Goal: Register for event/course

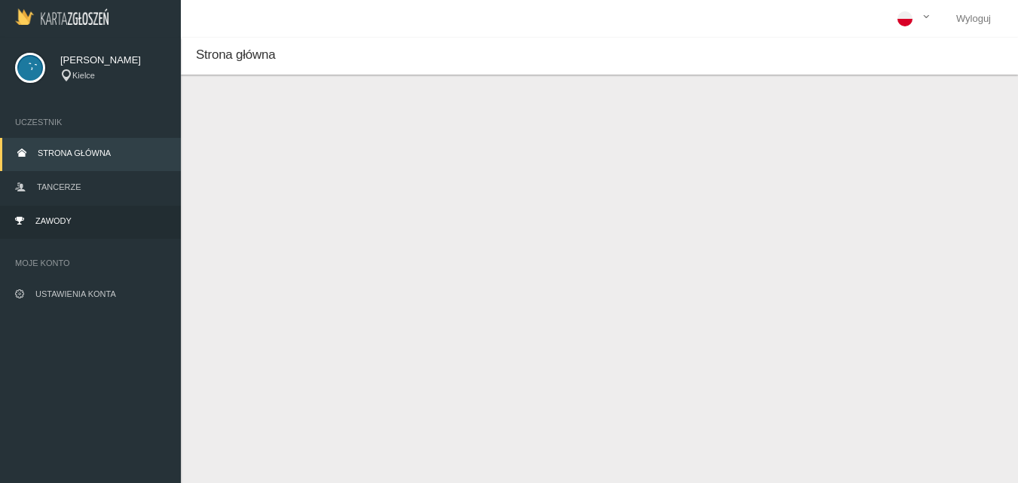
click at [55, 219] on span "Zawody" at bounding box center [53, 220] width 36 height 9
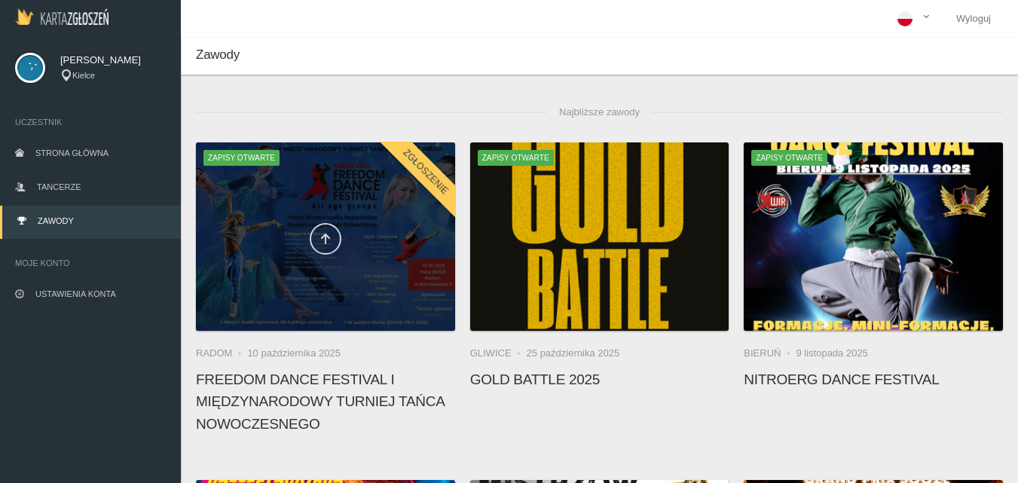
click at [325, 233] on icon at bounding box center [325, 239] width 12 height 12
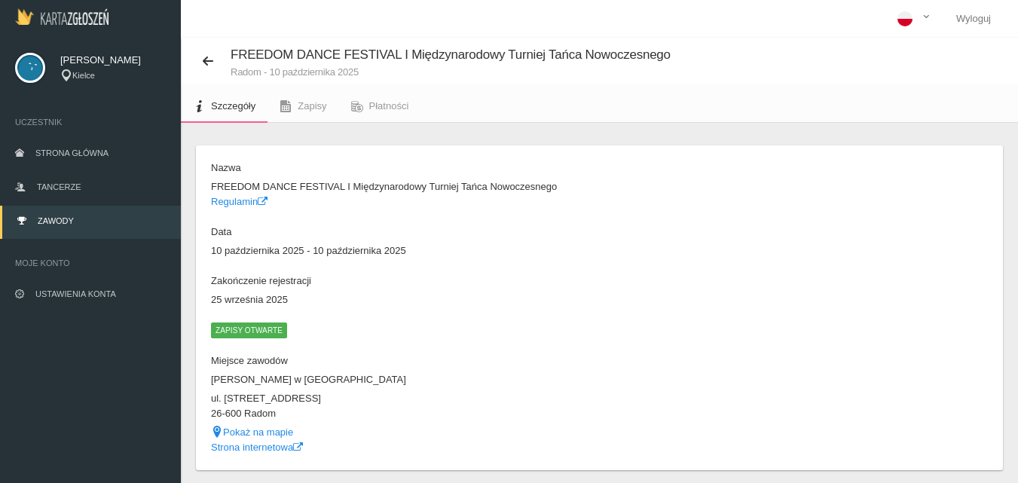
click at [242, 332] on span "Zapisy otwarte" at bounding box center [249, 329] width 76 height 15
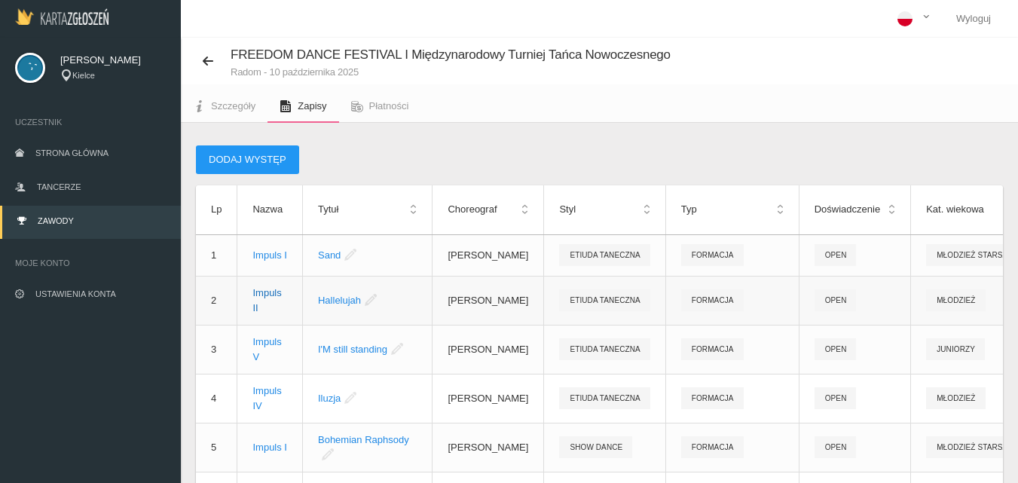
click at [274, 304] on div "Impuls II" at bounding box center [269, 300] width 35 height 30
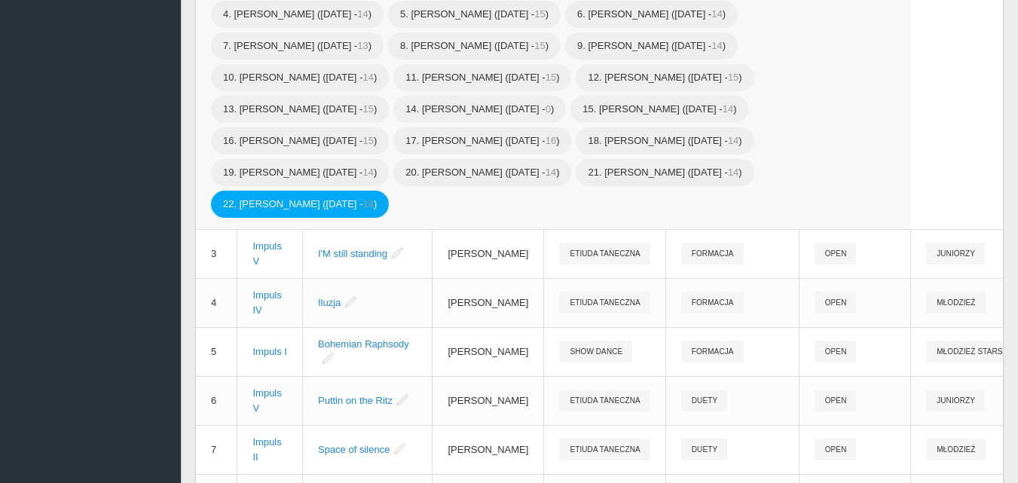
scroll to position [377, 0]
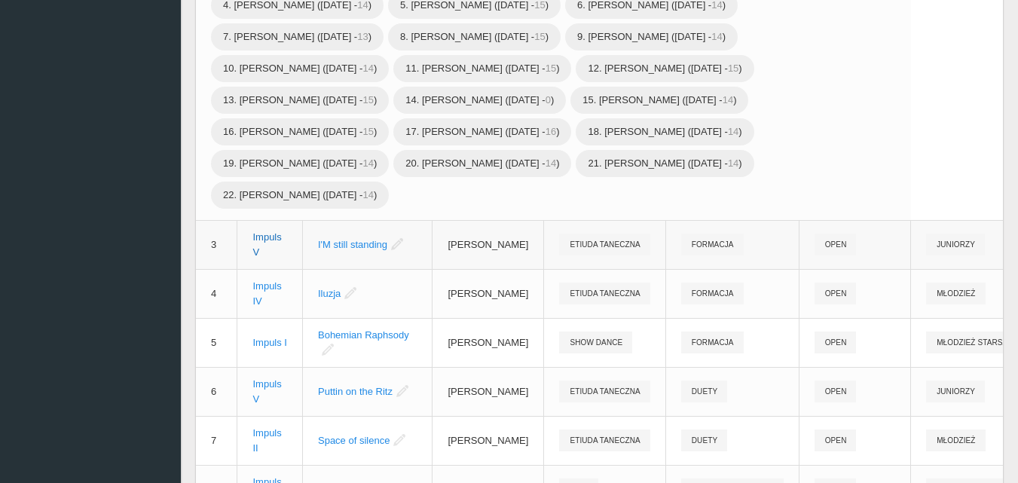
click at [258, 254] on div "Impuls V" at bounding box center [269, 245] width 35 height 30
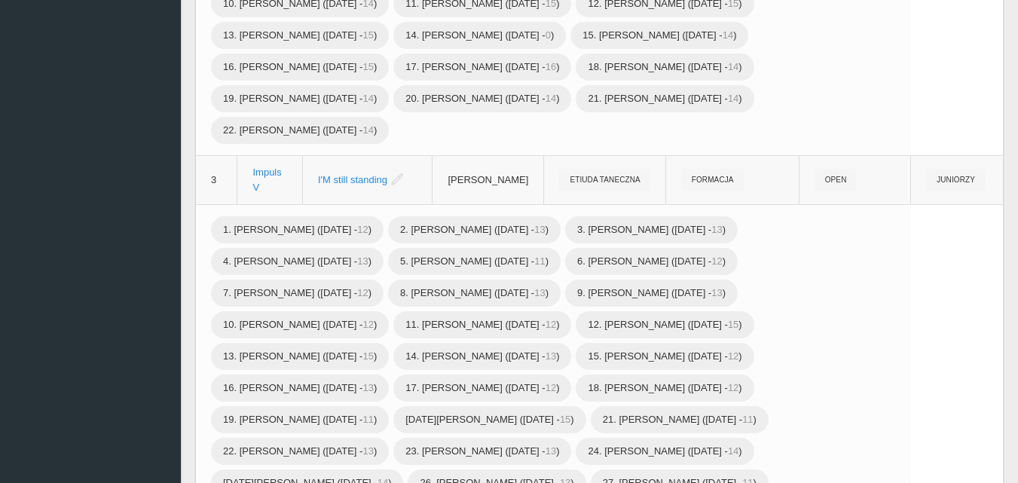
scroll to position [527, 0]
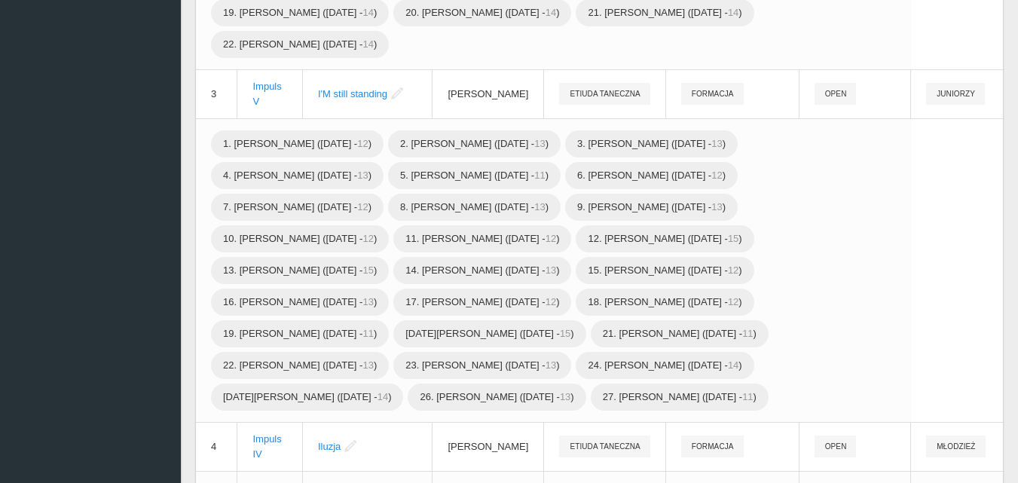
drag, startPoint x: 279, startPoint y: 182, endPoint x: 916, endPoint y: 216, distance: 637.3
click at [916, 216] on table "Lp Nazwa Tytuł Choreograf Styl Typ Doświadczenie Kat. wiekowa Muzyka do [DATE] …" at bounding box center [734, 267] width 1076 height 1219
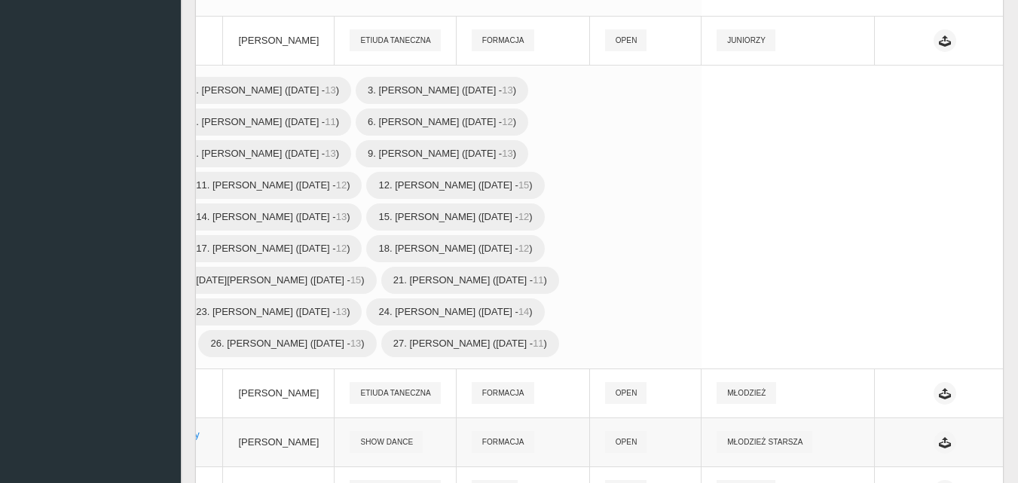
scroll to position [429, 0]
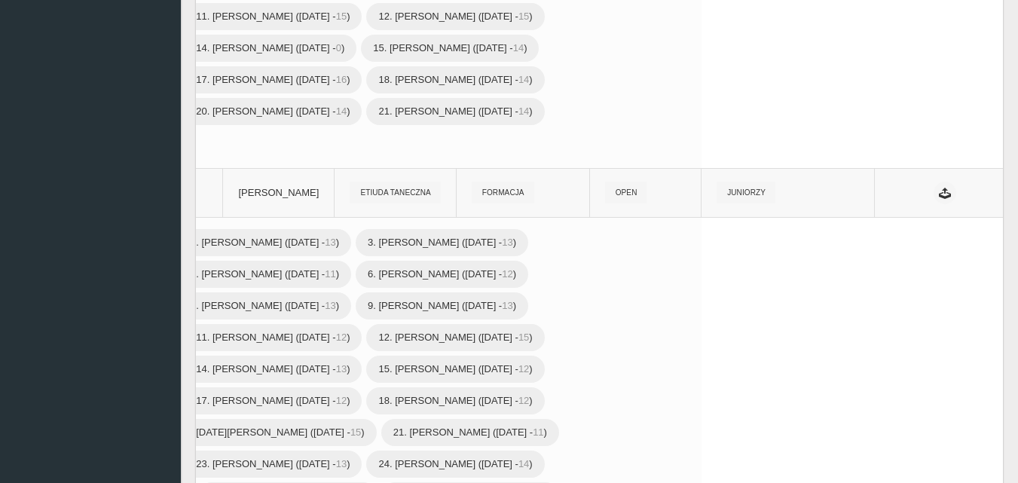
click at [1017, 199] on icon at bounding box center [1035, 193] width 17 height 12
click at [896, 227] on link "Edytuj" at bounding box center [900, 227] width 151 height 27
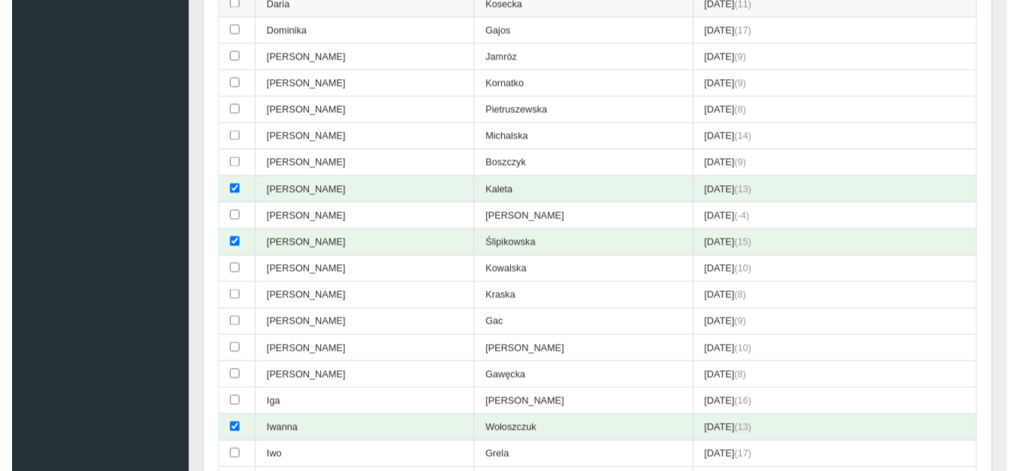
scroll to position [1106, 0]
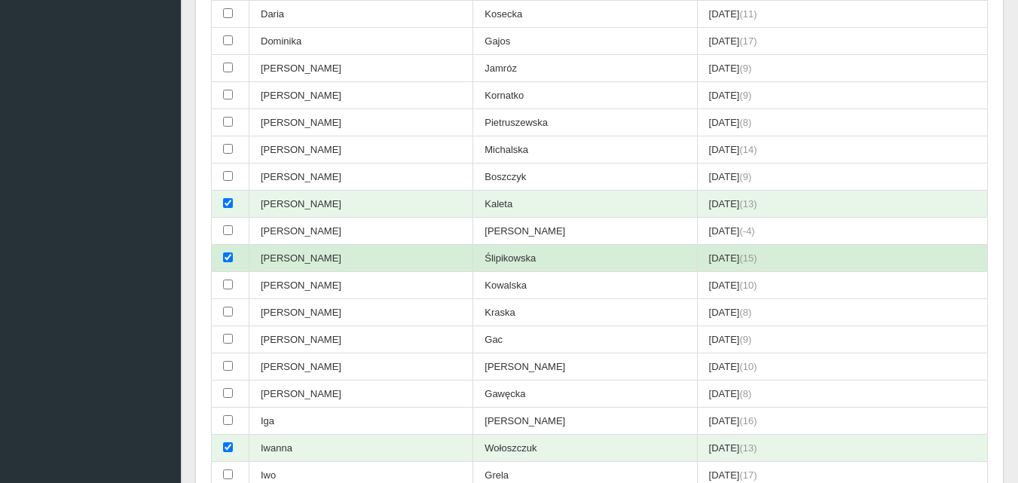
click at [231, 256] on input "checkbox" at bounding box center [228, 257] width 10 height 10
checkbox input "false"
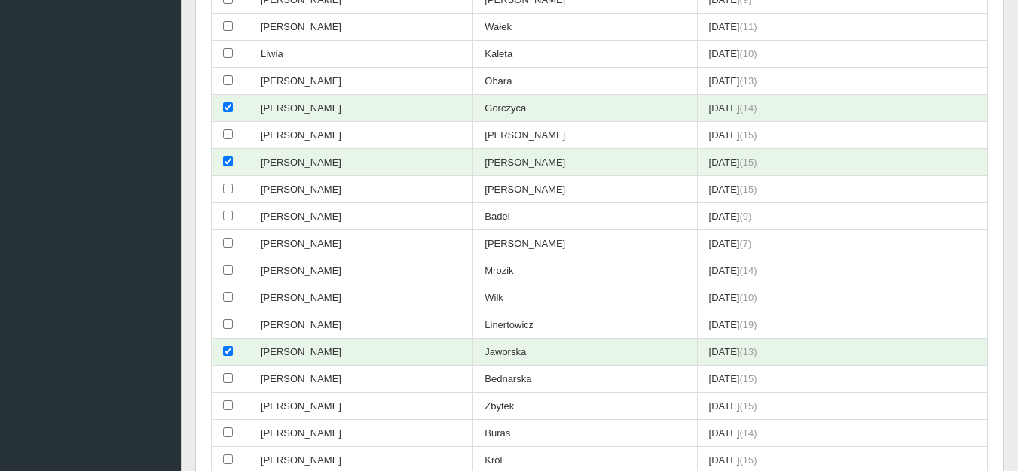
scroll to position [2613, 0]
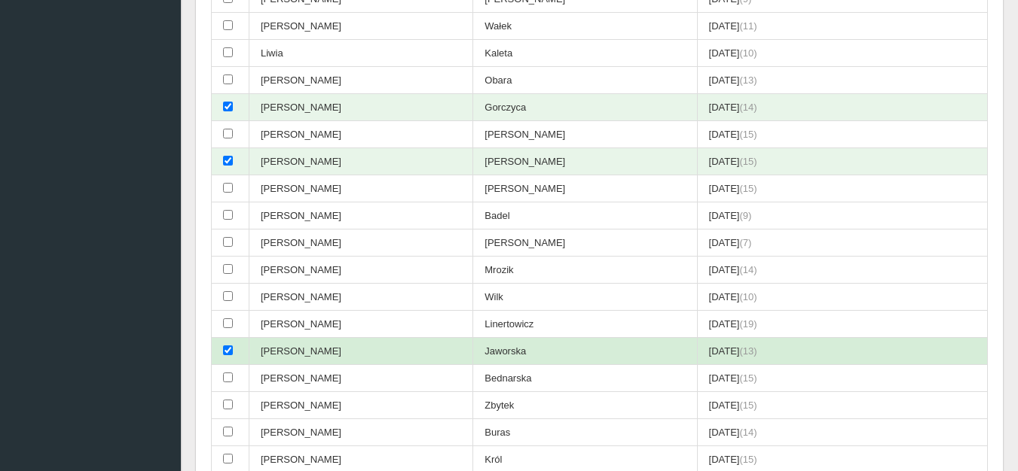
click at [228, 352] on input "checkbox" at bounding box center [228, 351] width 10 height 10
checkbox input "false"
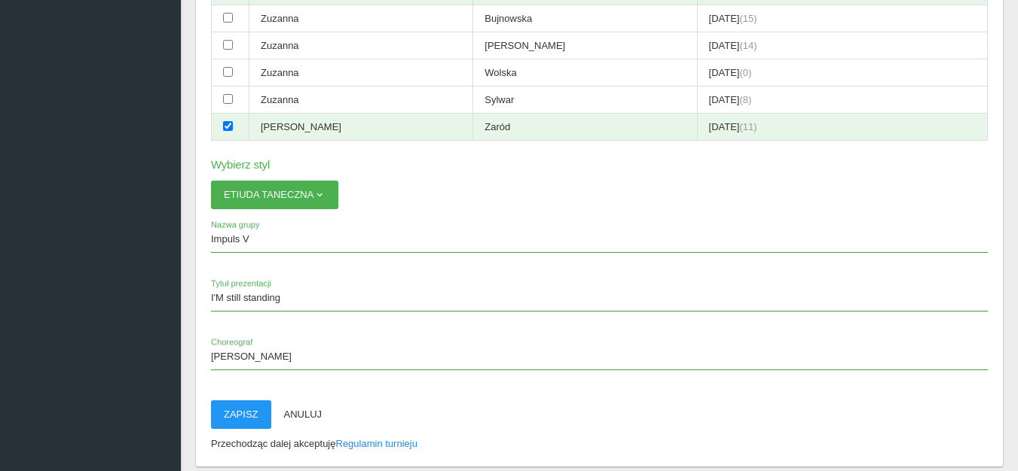
scroll to position [4571, 0]
click at [239, 413] on button "Zapisz" at bounding box center [241, 416] width 60 height 29
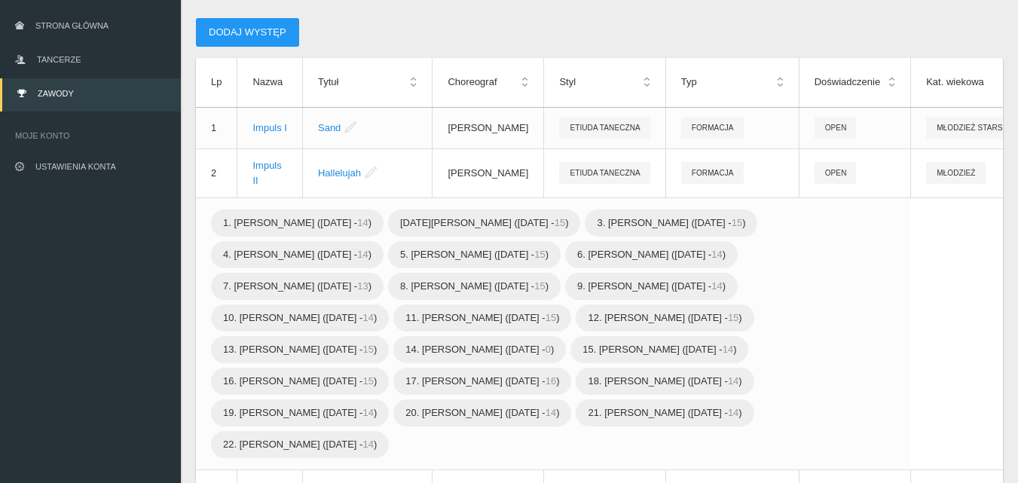
scroll to position [0, 0]
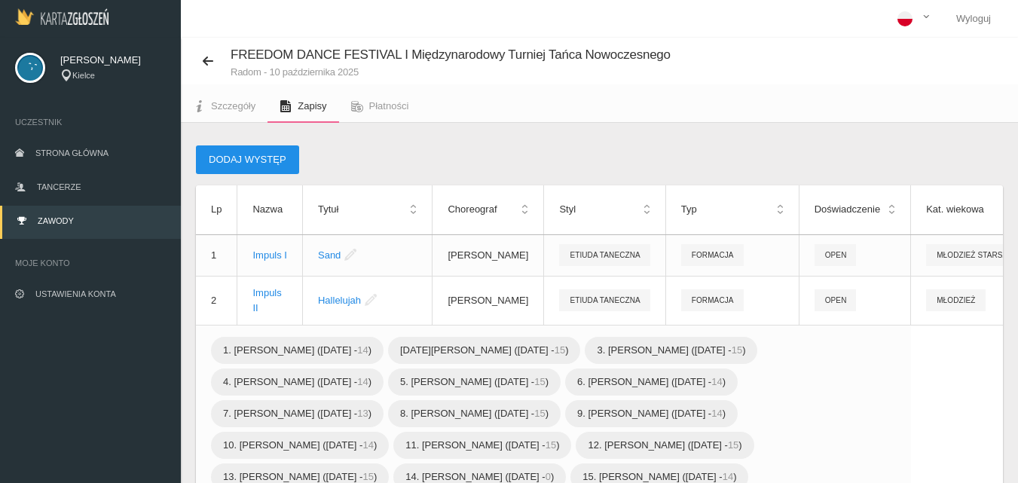
click at [242, 157] on button "Dodaj występ" at bounding box center [247, 159] width 103 height 29
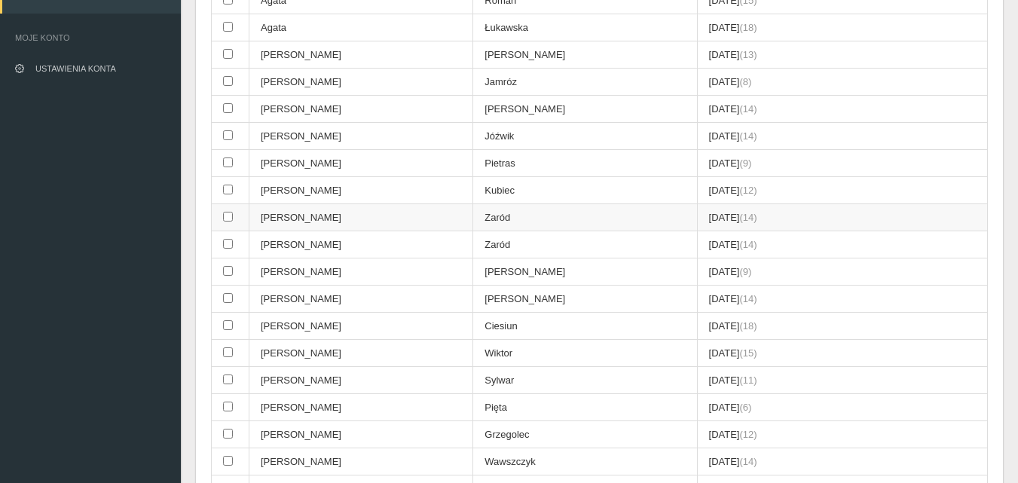
scroll to position [226, 0]
click at [228, 107] on input "checkbox" at bounding box center [228, 107] width 10 height 10
checkbox input "true"
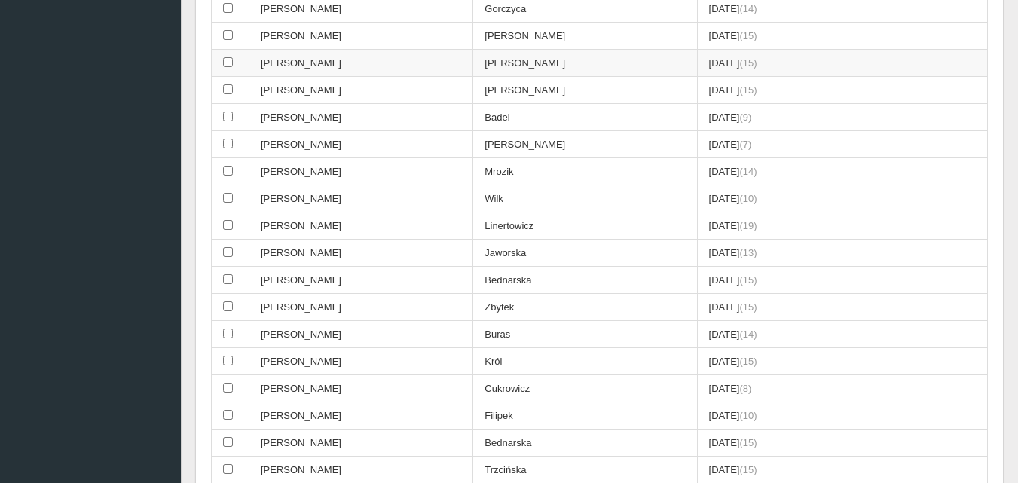
scroll to position [2937, 0]
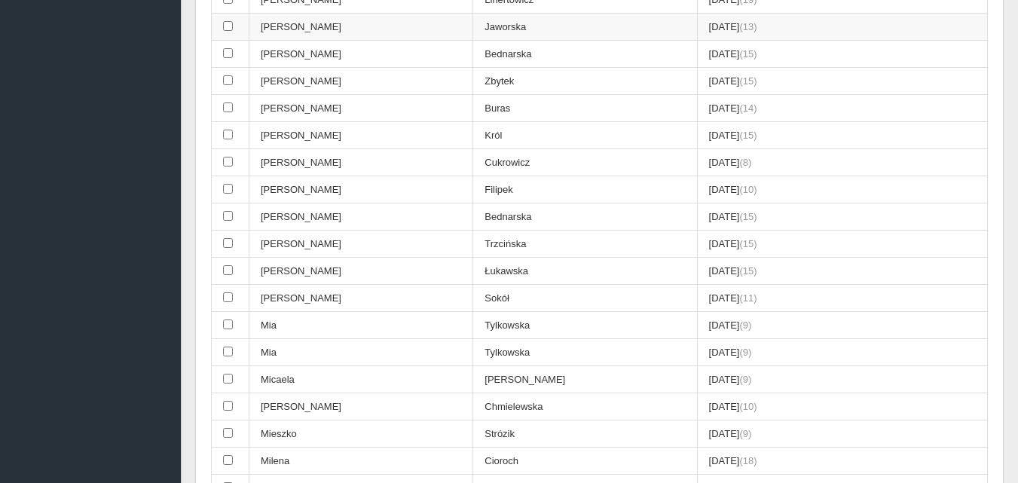
click at [231, 29] on input "checkbox" at bounding box center [228, 26] width 10 height 10
checkbox input "true"
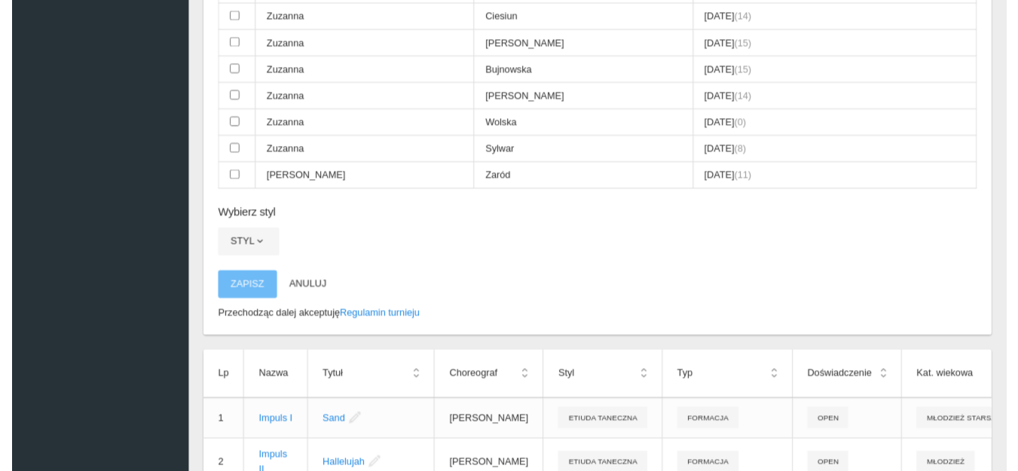
scroll to position [4519, 0]
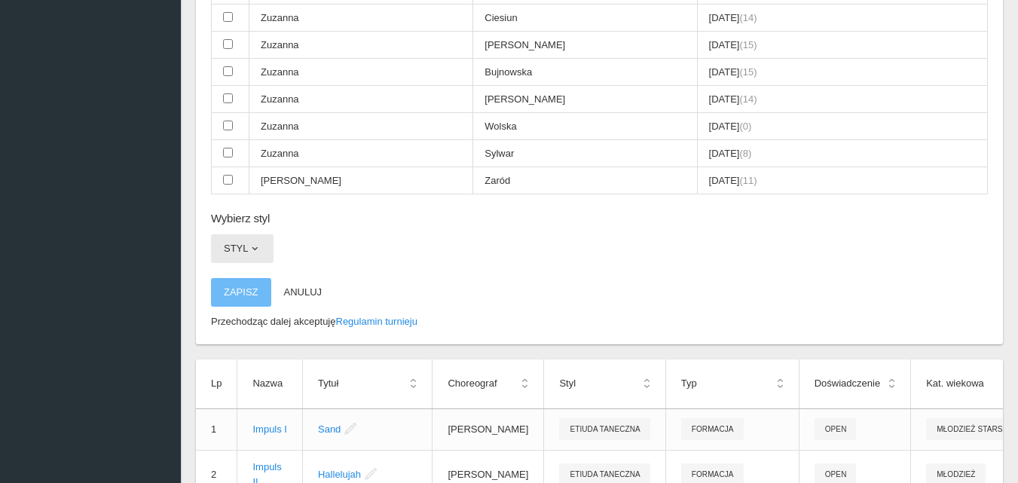
click at [255, 249] on span "button" at bounding box center [255, 249] width 12 height 12
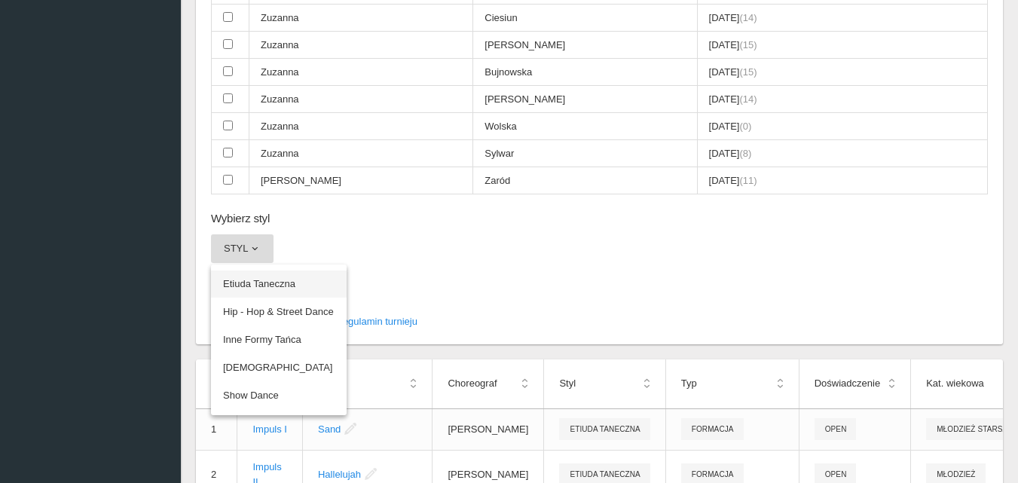
click at [264, 284] on link "Etiuda Taneczna" at bounding box center [279, 283] width 136 height 27
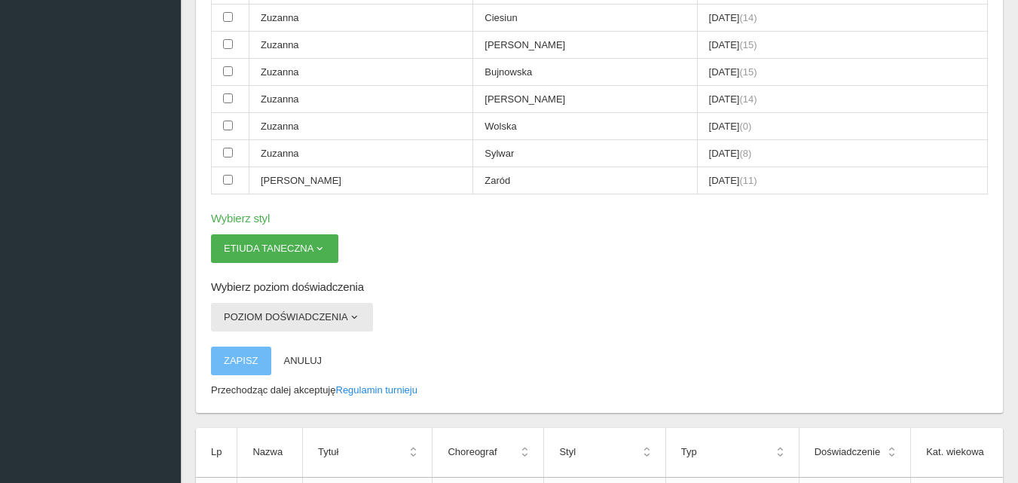
click at [356, 319] on span "button" at bounding box center [354, 317] width 12 height 12
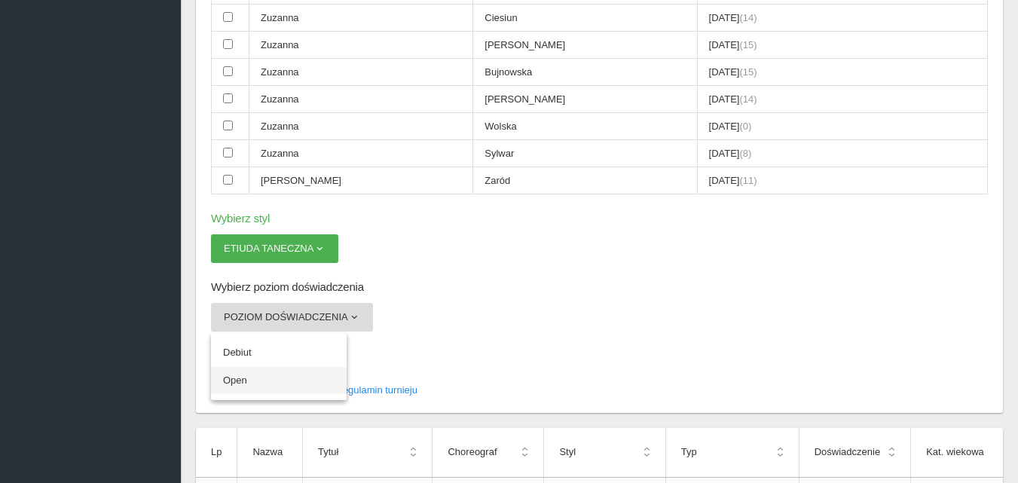
click at [246, 383] on link "Open" at bounding box center [279, 380] width 136 height 27
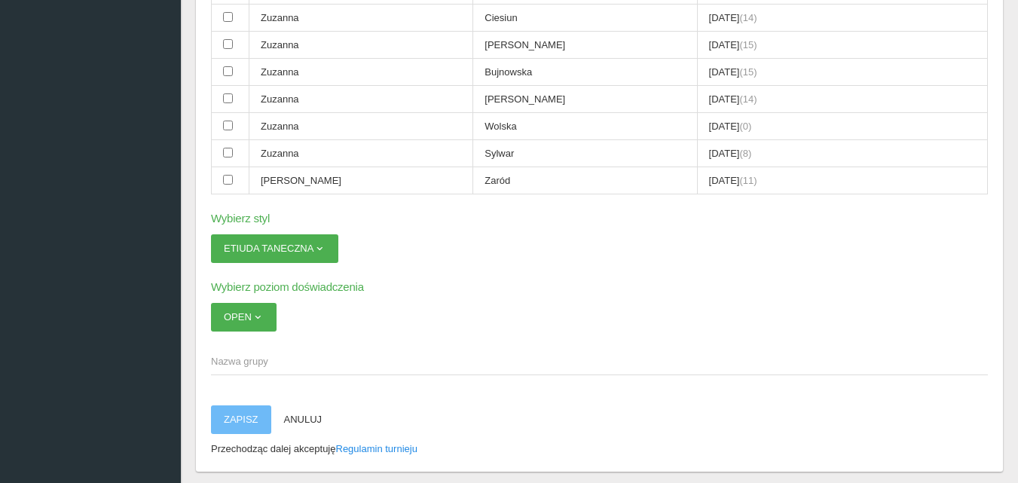
click at [223, 356] on span "Nazwa grupy" at bounding box center [591, 361] width 761 height 15
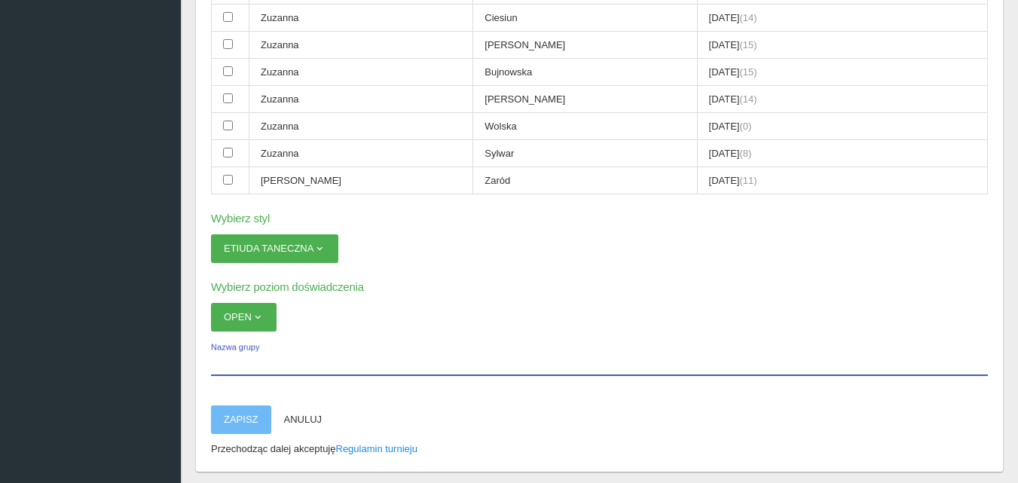
click at [223, 356] on input "Nazwa grupy" at bounding box center [599, 360] width 777 height 29
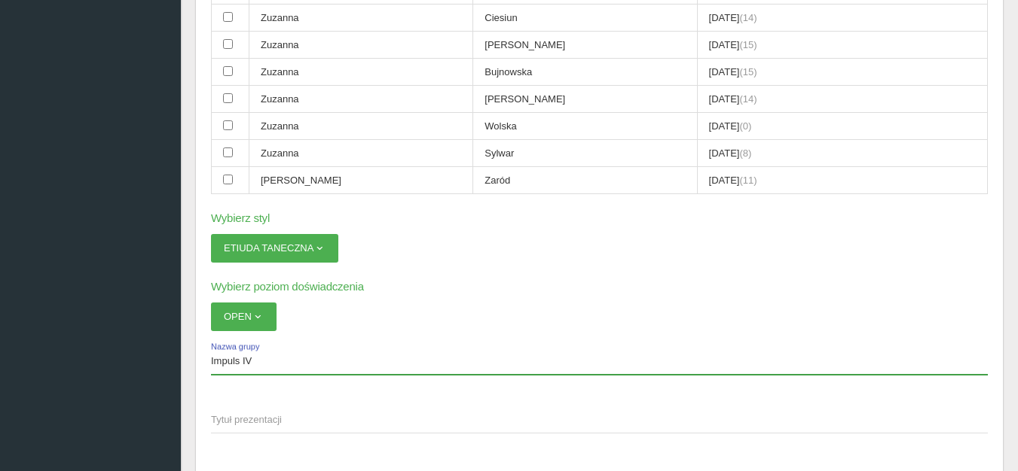
type input "Impuls IV"
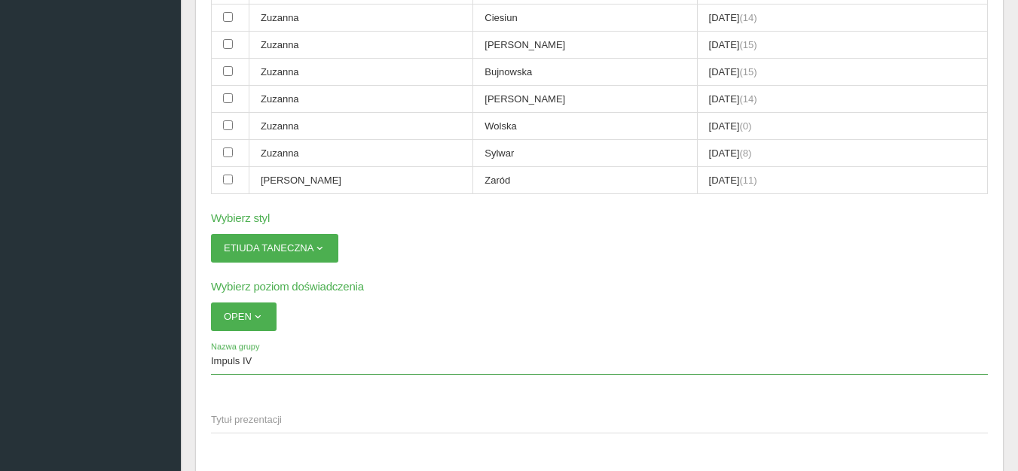
click at [222, 418] on span "Tytuł prezentacji" at bounding box center [591, 420] width 761 height 15
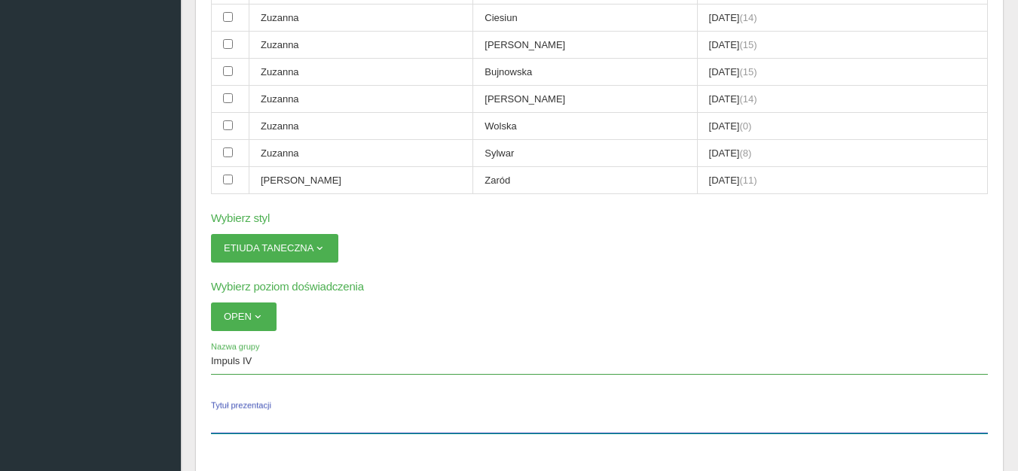
click at [222, 418] on input "Tytuł prezentacji" at bounding box center [599, 419] width 777 height 29
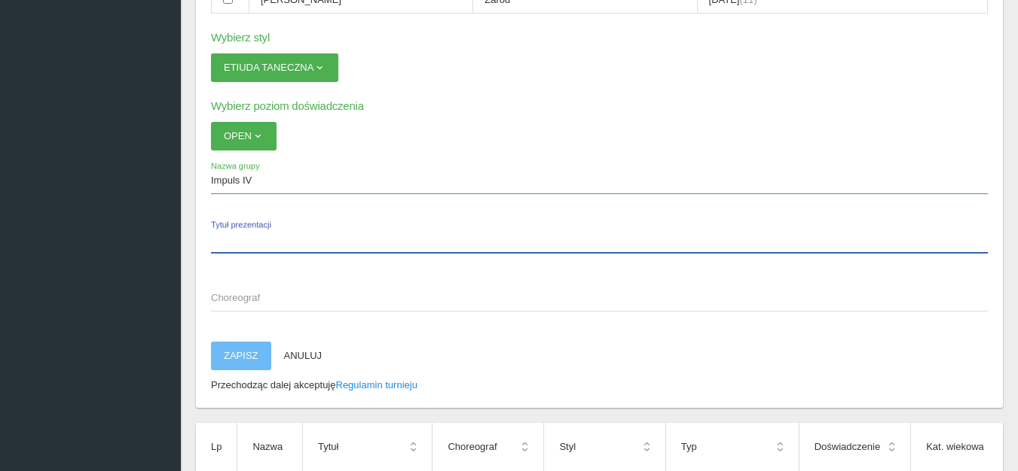
scroll to position [4745, 0]
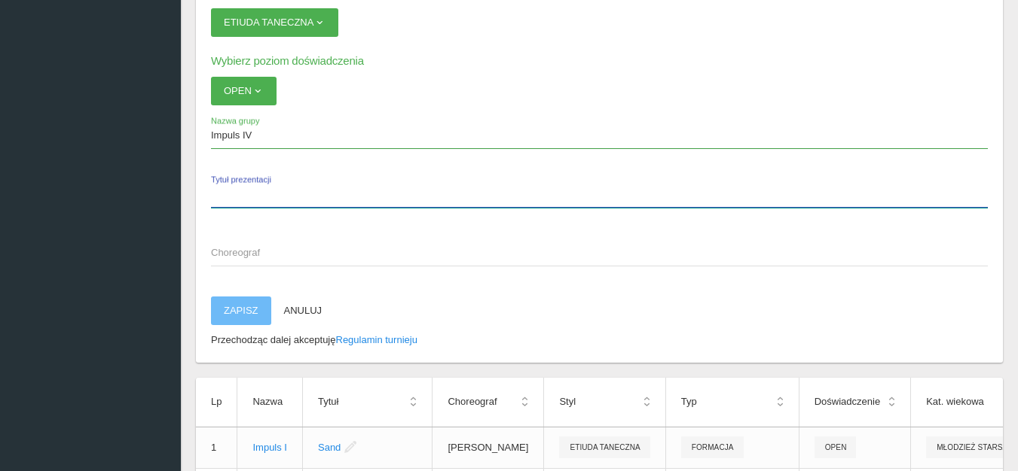
paste input "Hey Pachuco"
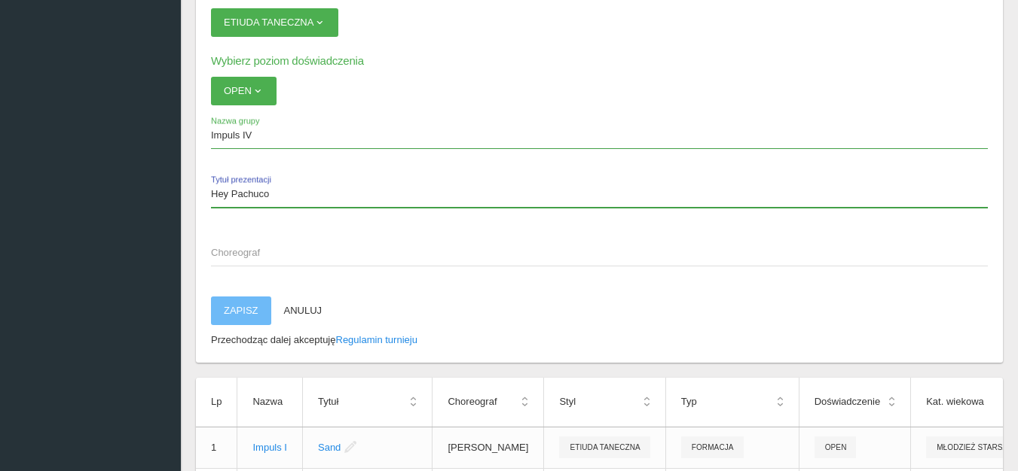
type input "Hey Pachuco"
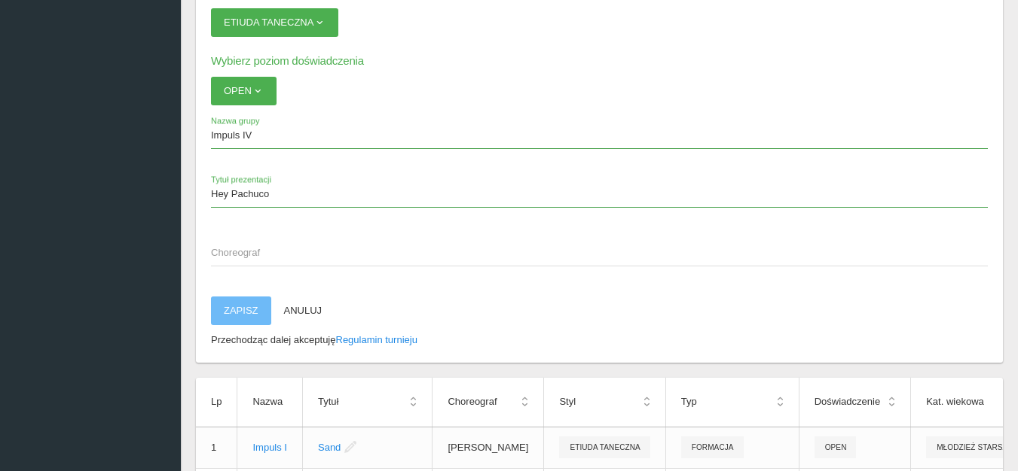
click at [227, 251] on span "Choreograf" at bounding box center [591, 253] width 761 height 15
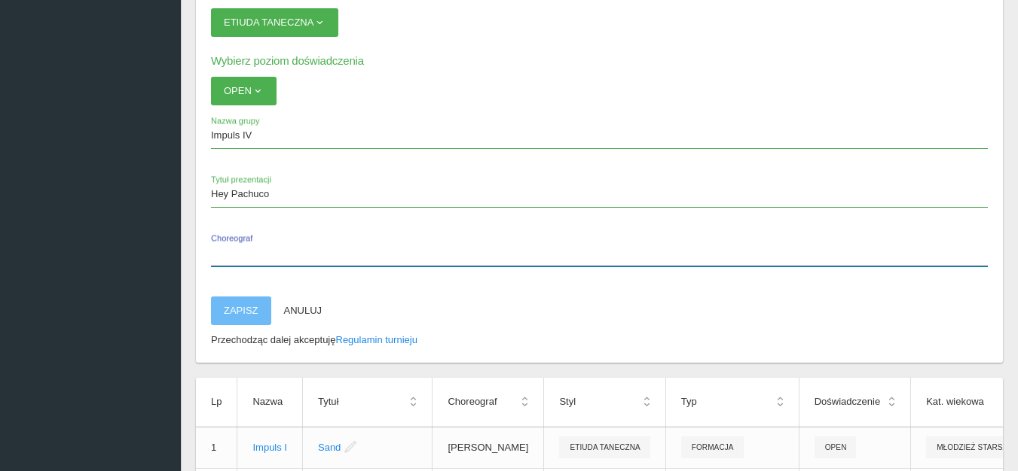
click at [227, 251] on input "Choreograf" at bounding box center [599, 252] width 777 height 29
type input "[PERSON_NAME], [PERSON_NAME]"
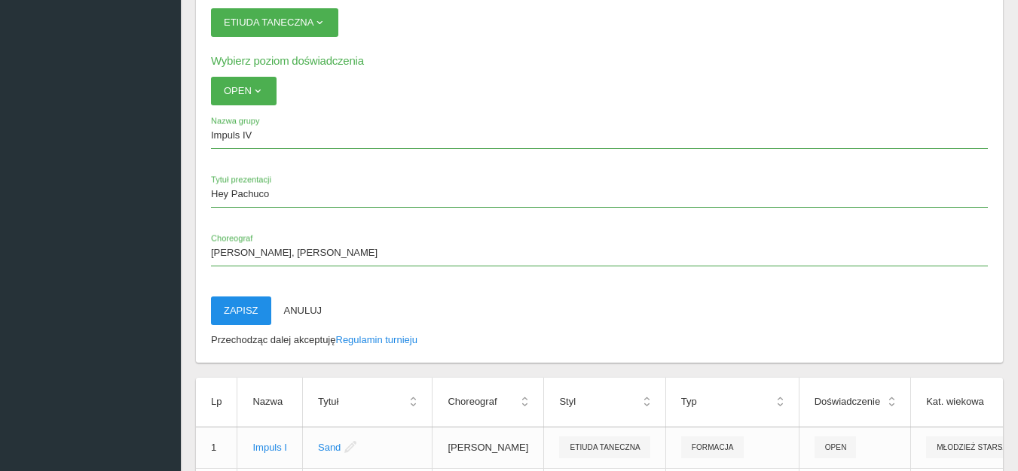
click at [228, 314] on button "Zapisz" at bounding box center [241, 311] width 60 height 29
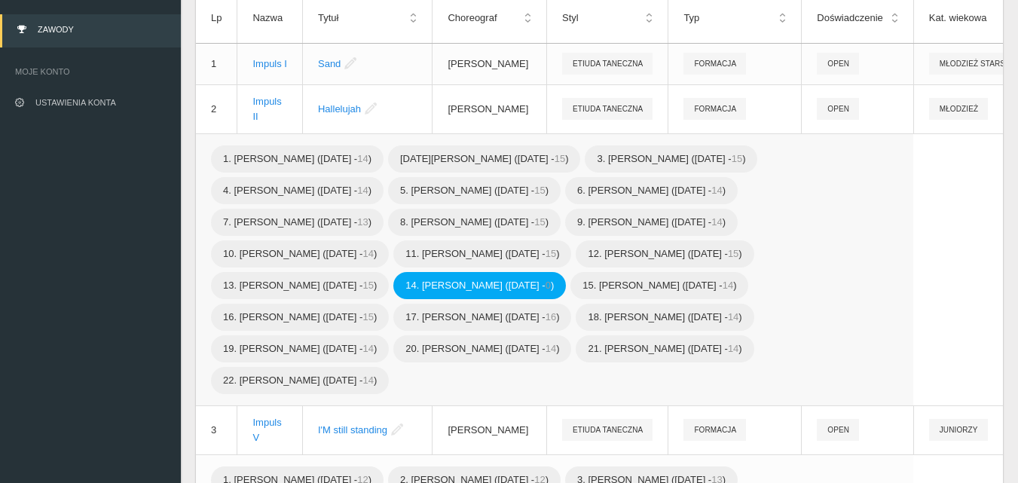
scroll to position [0, 0]
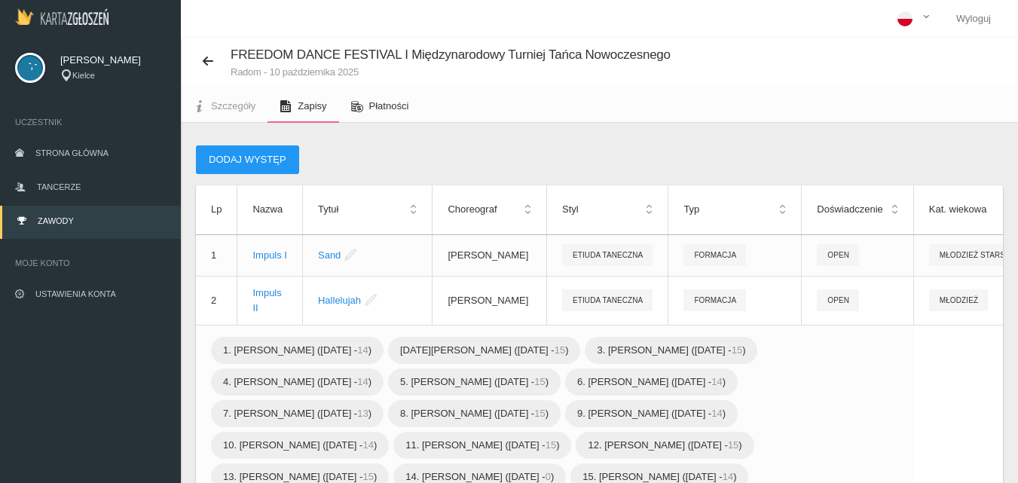
click at [388, 104] on span "Płatności" at bounding box center [389, 105] width 40 height 11
